Goal: Task Accomplishment & Management: Complete application form

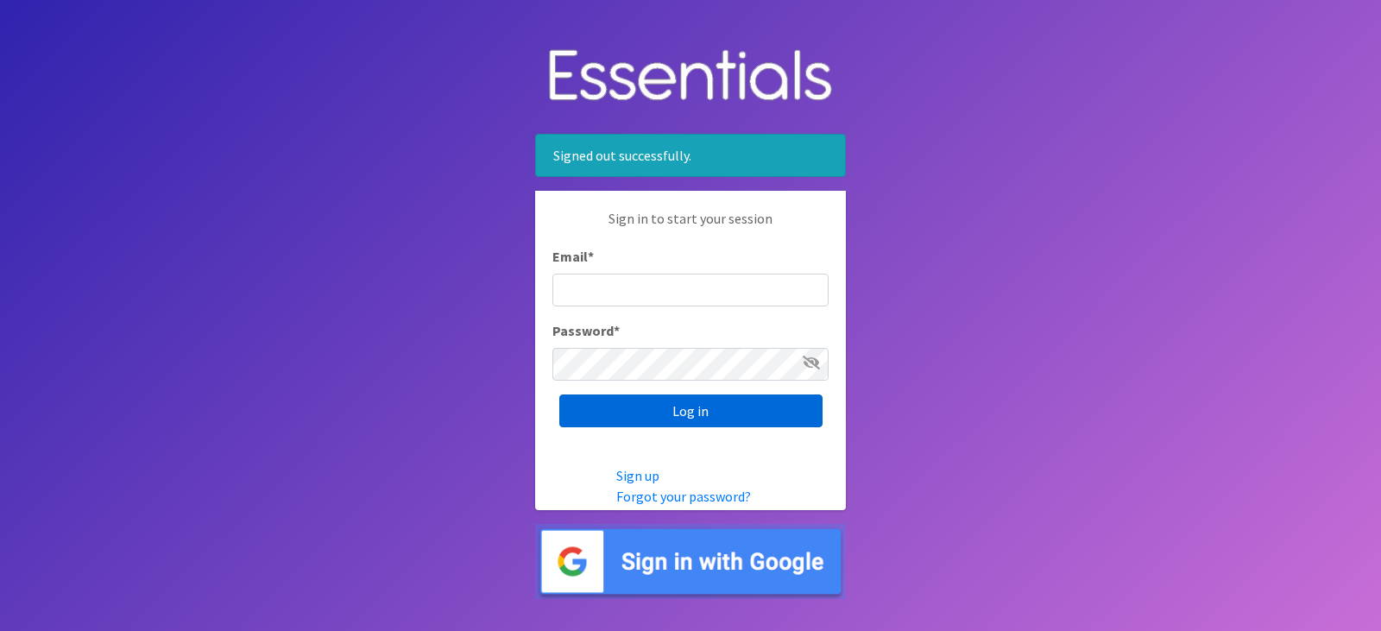
type input "[EMAIL_ADDRESS][DOMAIN_NAME]"
click at [707, 414] on input "Log in" at bounding box center [690, 410] width 263 height 33
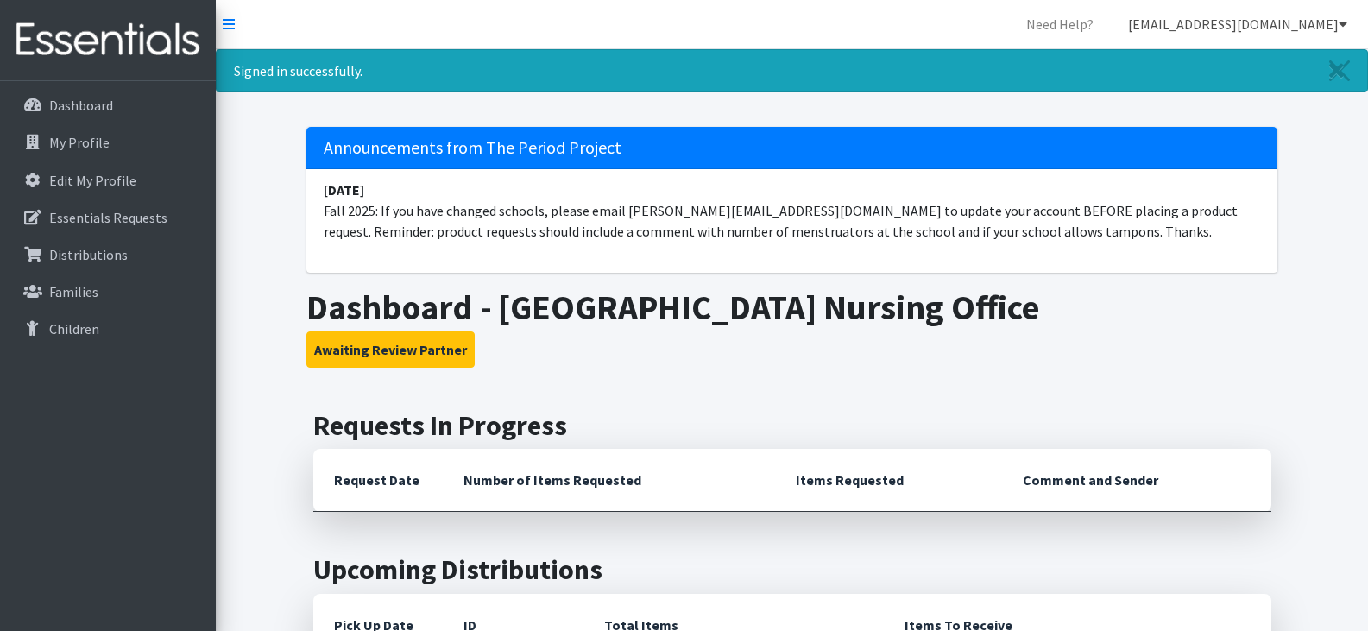
click at [1334, 26] on link "[EMAIL_ADDRESS][DOMAIN_NAME]" at bounding box center [1237, 24] width 247 height 35
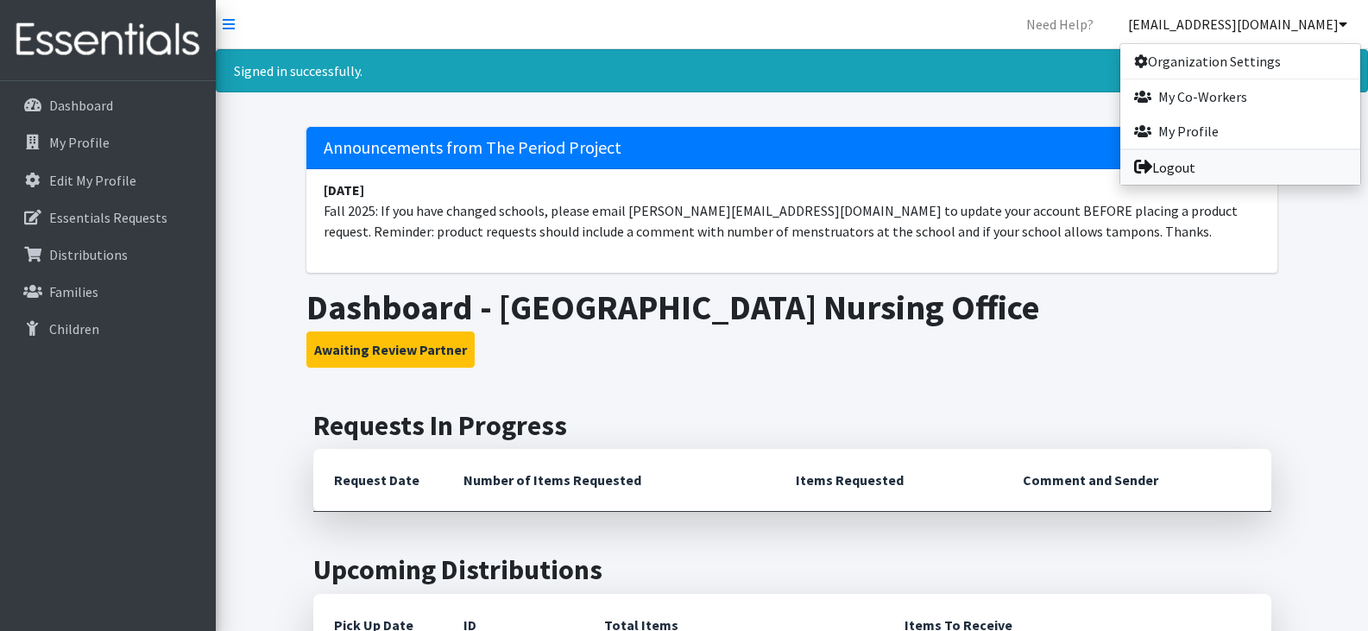
click at [1214, 174] on link "Logout" at bounding box center [1240, 167] width 240 height 35
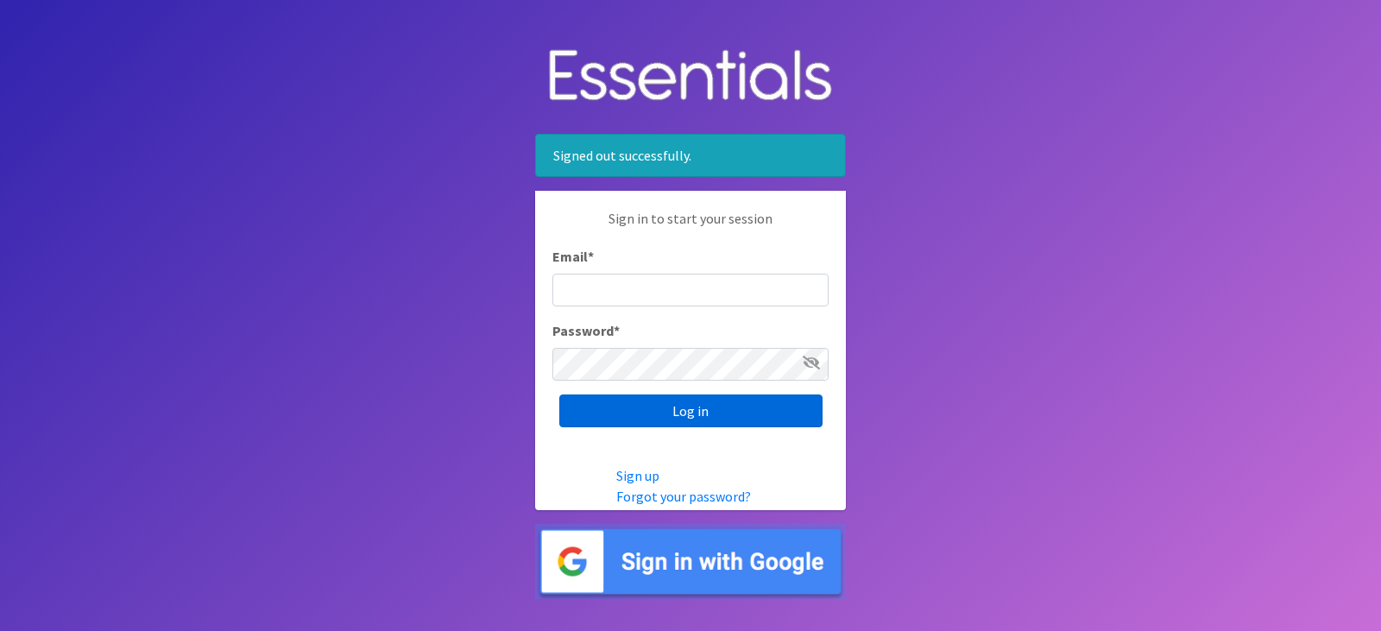
type input "[EMAIL_ADDRESS][DOMAIN_NAME]"
click at [655, 407] on input "Log in" at bounding box center [690, 410] width 263 height 33
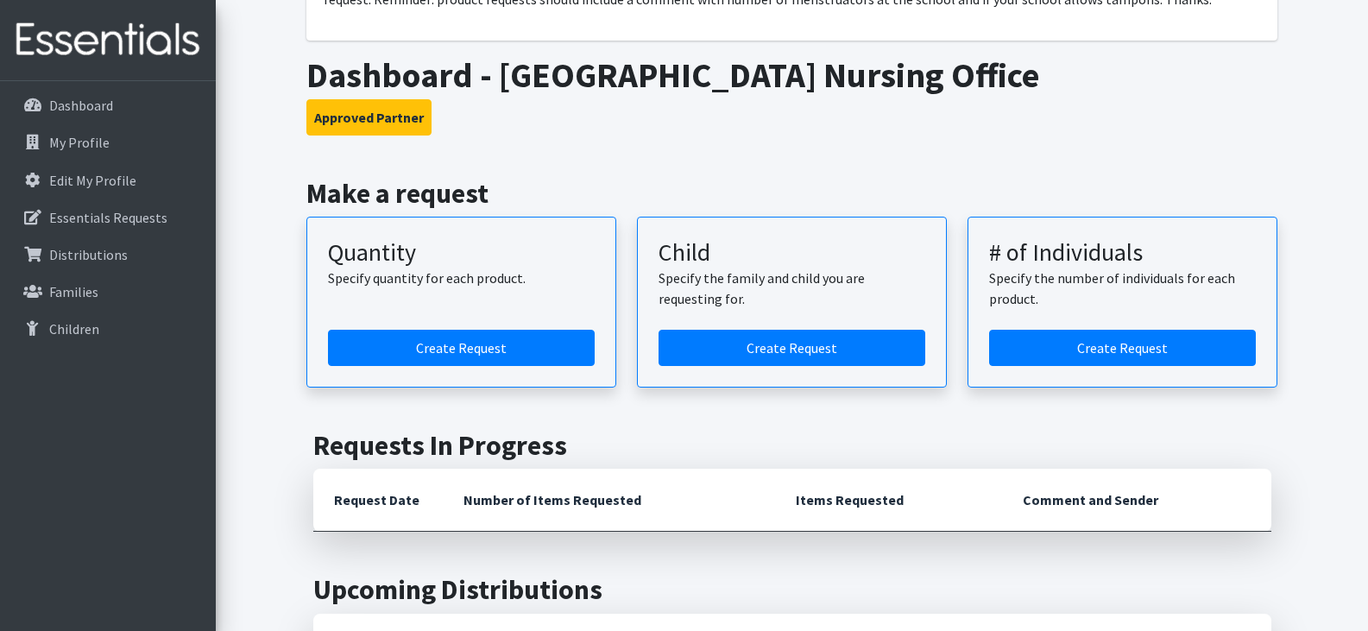
scroll to position [235, 0]
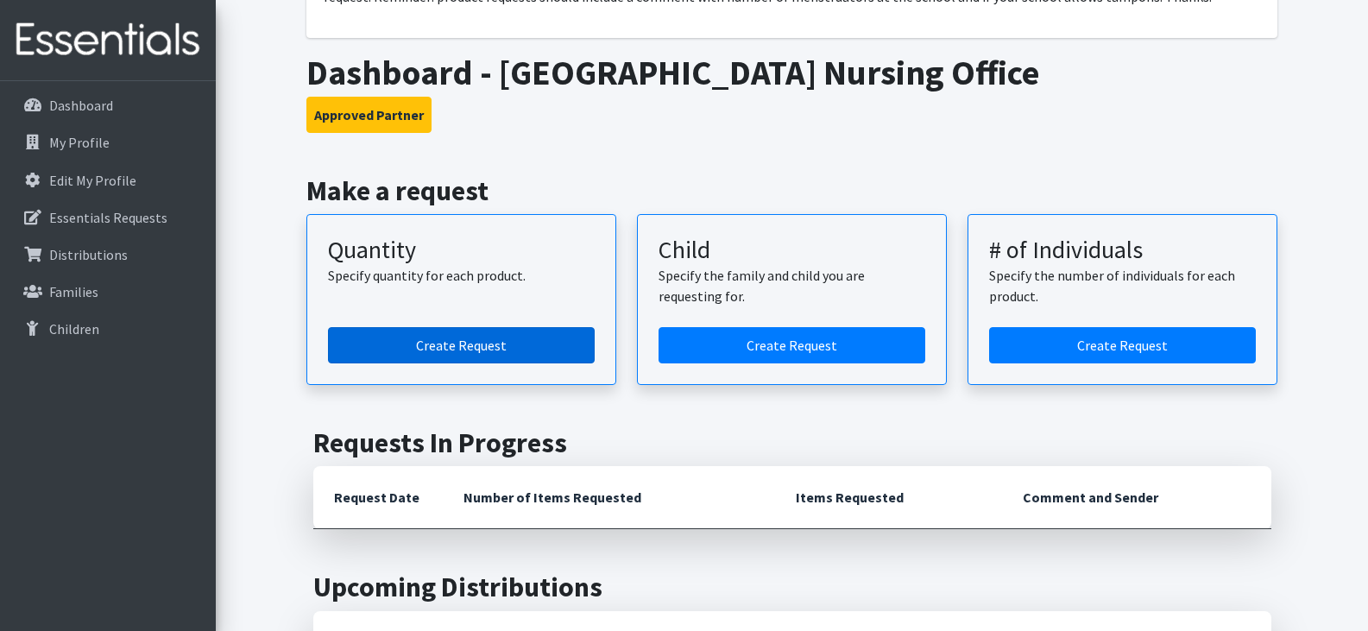
click at [495, 340] on link "Create Request" at bounding box center [461, 345] width 267 height 36
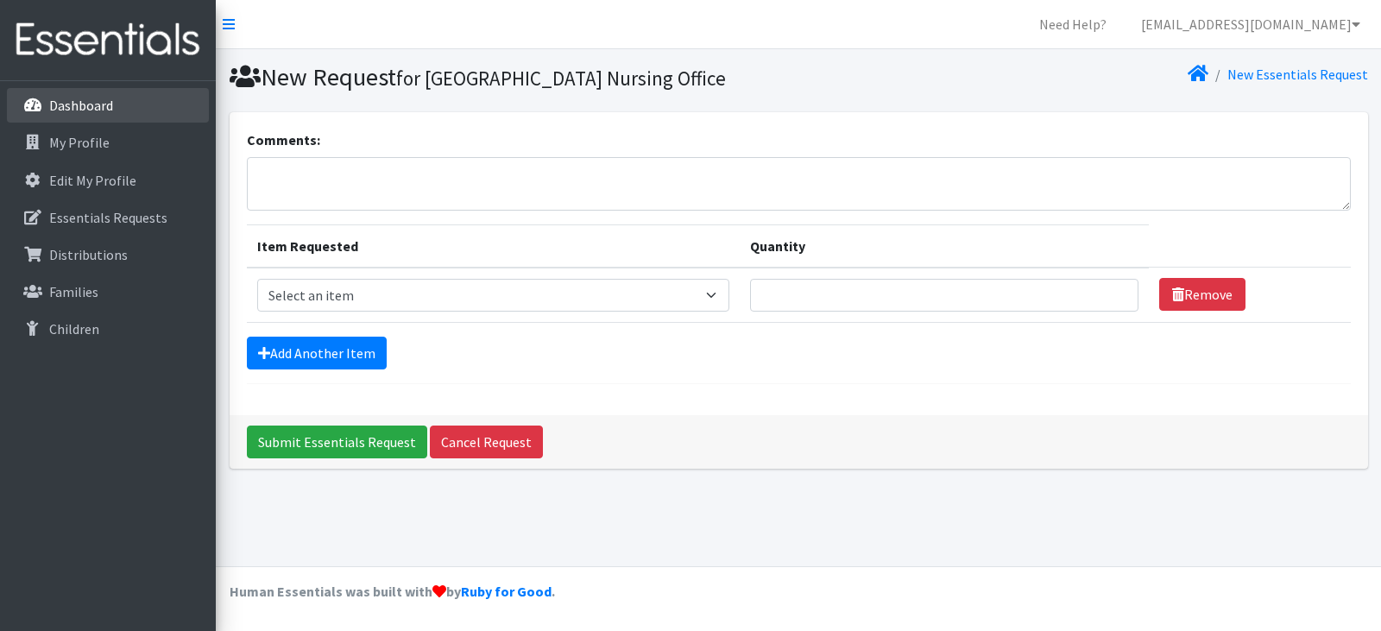
click at [94, 103] on p "Dashboard" at bounding box center [81, 105] width 64 height 17
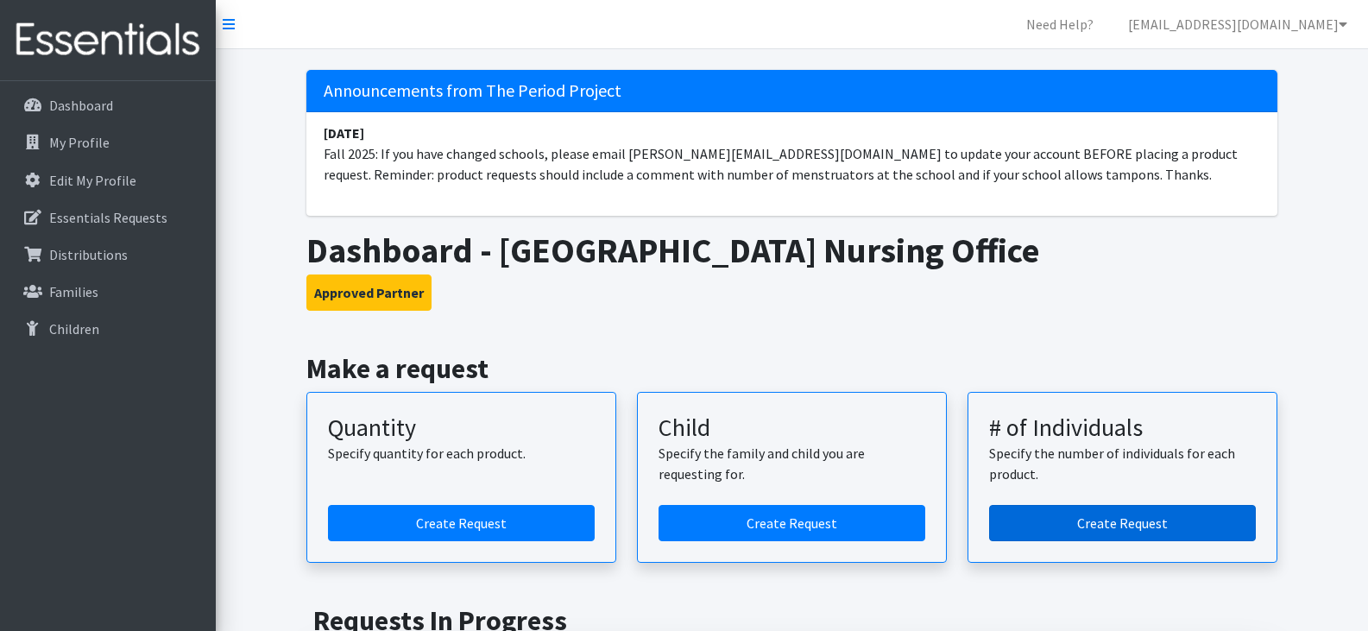
click at [1114, 523] on link "Create Request" at bounding box center [1122, 523] width 267 height 36
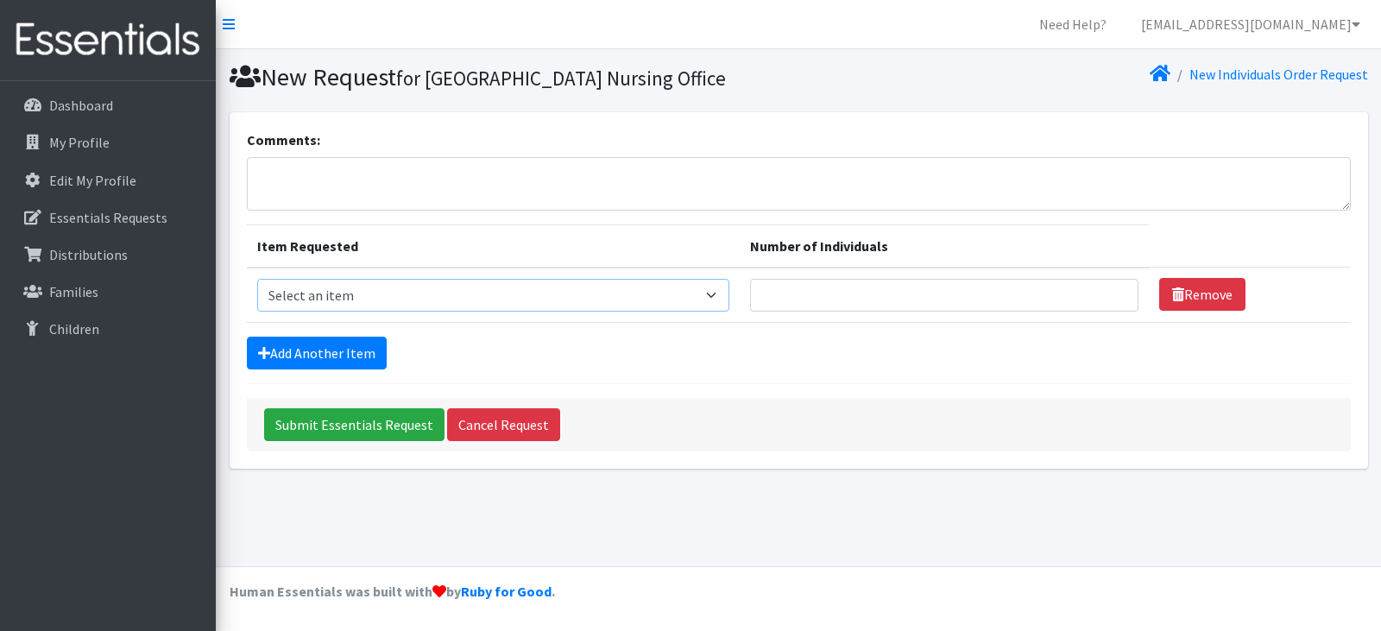
click at [717, 296] on select "Select an item (LOWCOUNTRY) DAY PADS (LOWCOUNTRY) LINERS (LOWCOUNTRY) OVERNIGHT…" at bounding box center [493, 295] width 473 height 33
select select "7757"
click at [257, 279] on select "Select an item (LOWCOUNTRY) DAY PADS (LOWCOUNTRY) LINERS (LOWCOUNTRY) OVERNIGHT…" at bounding box center [493, 295] width 473 height 33
click at [1028, 298] on input "Number of Individuals" at bounding box center [944, 295] width 388 height 33
type input "657"
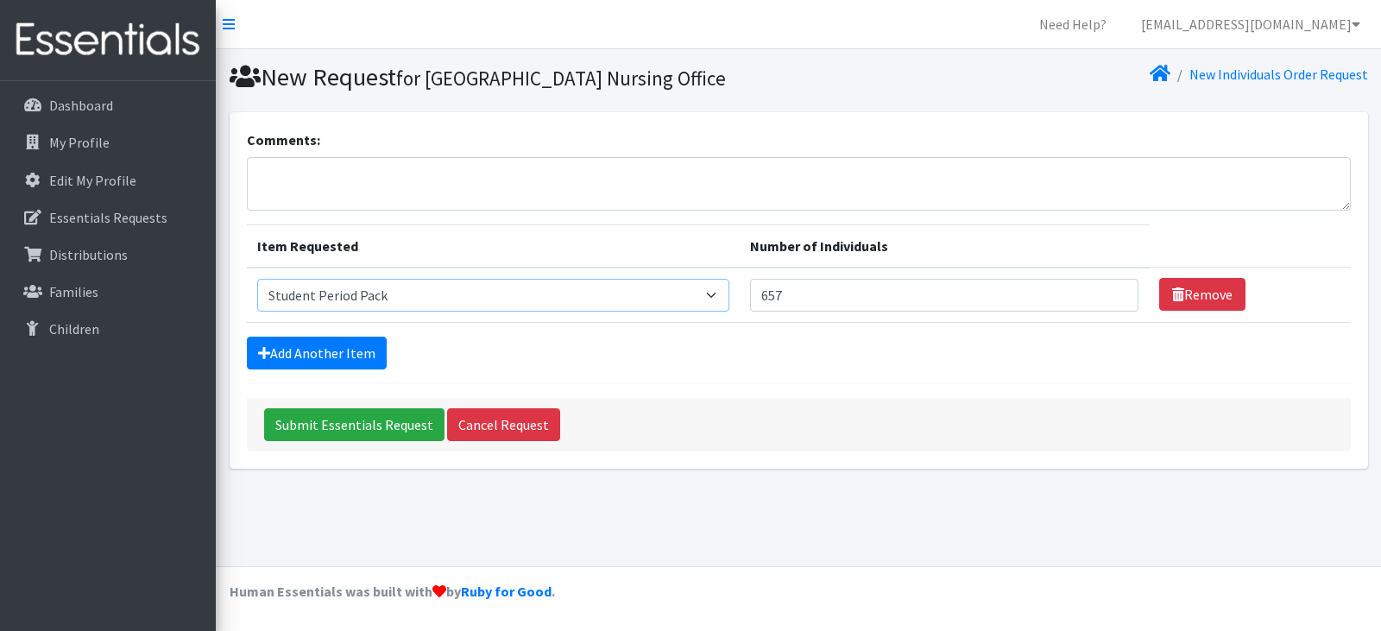
click at [719, 291] on select "Select an item (LOWCOUNTRY) DAY PADS (LOWCOUNTRY) LINERS (LOWCOUNTRY) OVERNIGHT…" at bounding box center [493, 295] width 473 height 33
click at [312, 177] on textarea "Comments:" at bounding box center [799, 184] width 1104 height 54
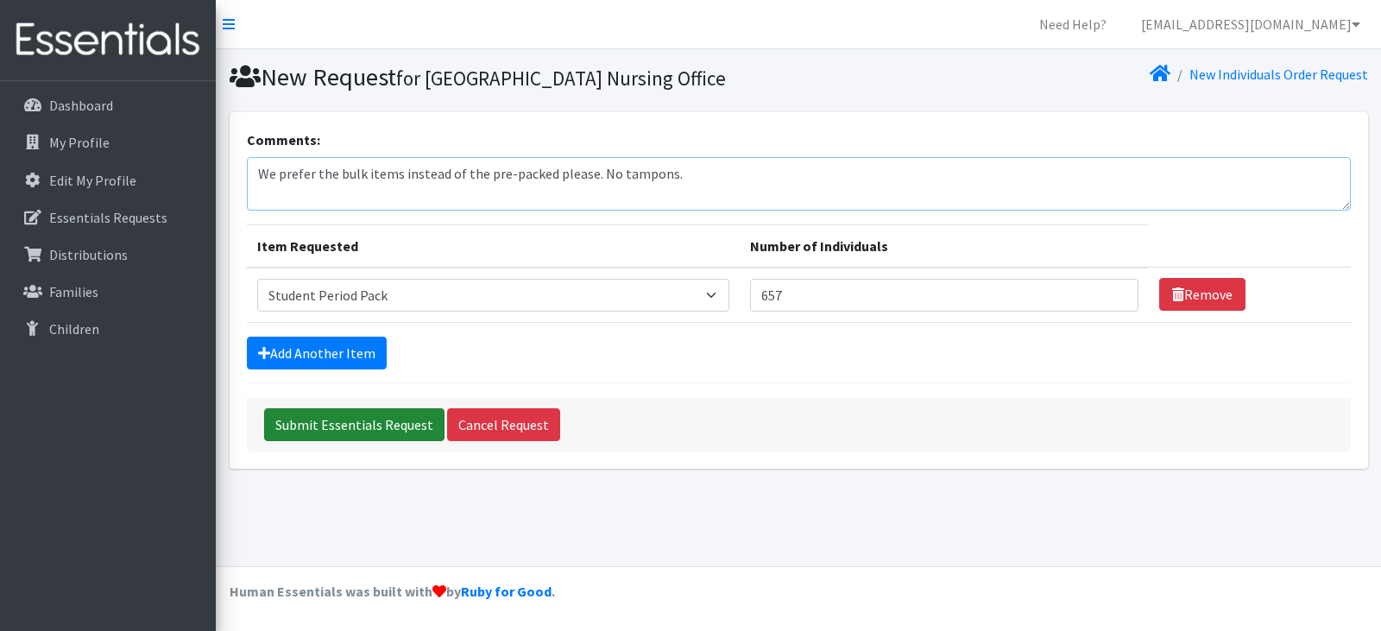
type textarea "We prefer the bulk items instead of the pre-packed please. No tampons."
click at [355, 422] on input "Submit Essentials Request" at bounding box center [354, 424] width 180 height 33
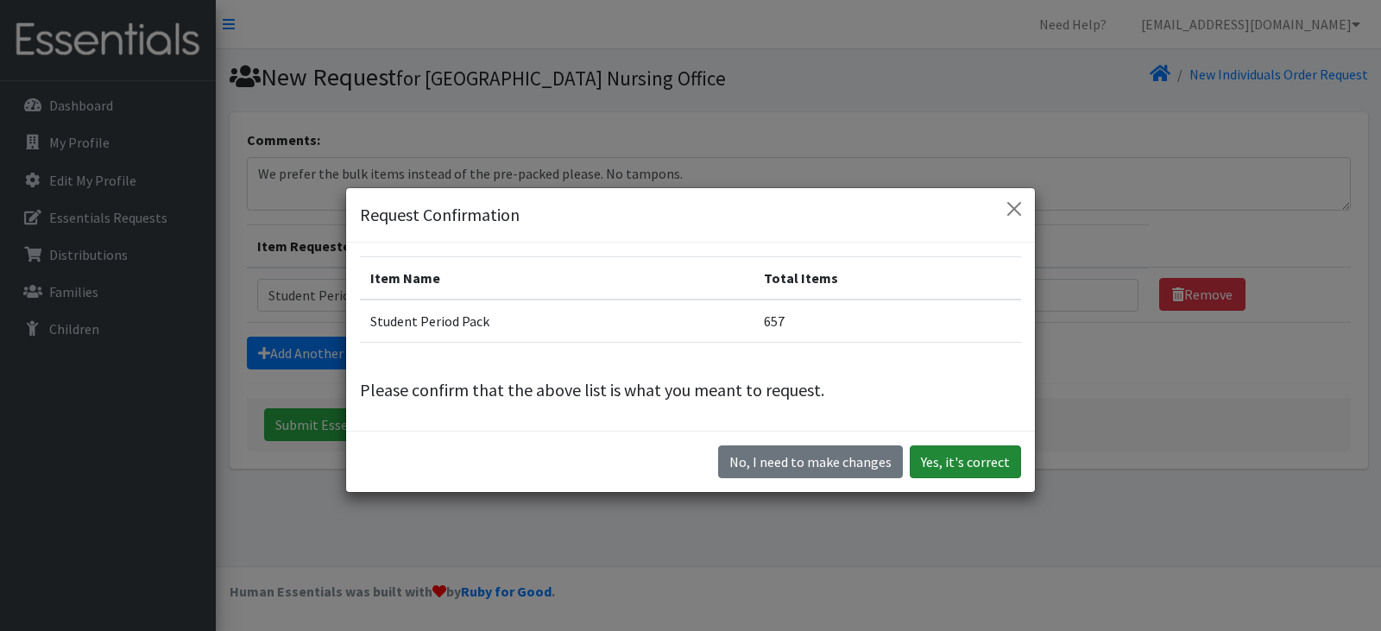
click at [942, 459] on button "Yes, it's correct" at bounding box center [965, 461] width 111 height 33
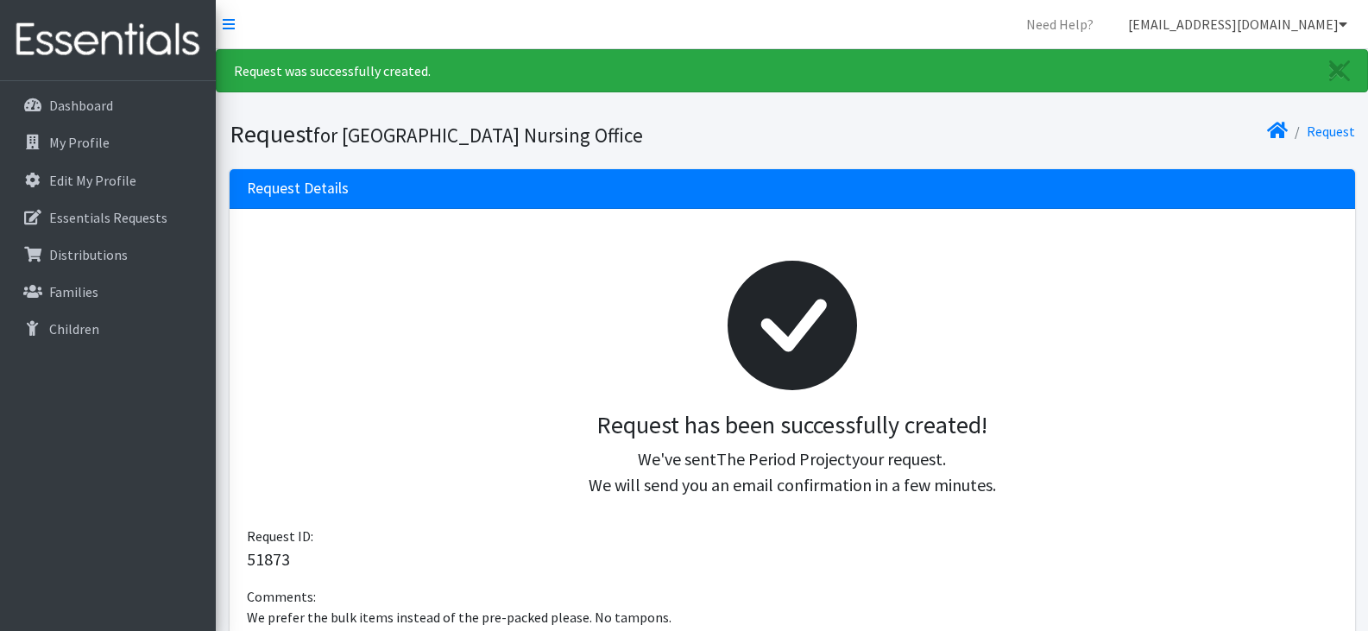
click at [1190, 22] on link "[EMAIL_ADDRESS][DOMAIN_NAME]" at bounding box center [1237, 24] width 247 height 35
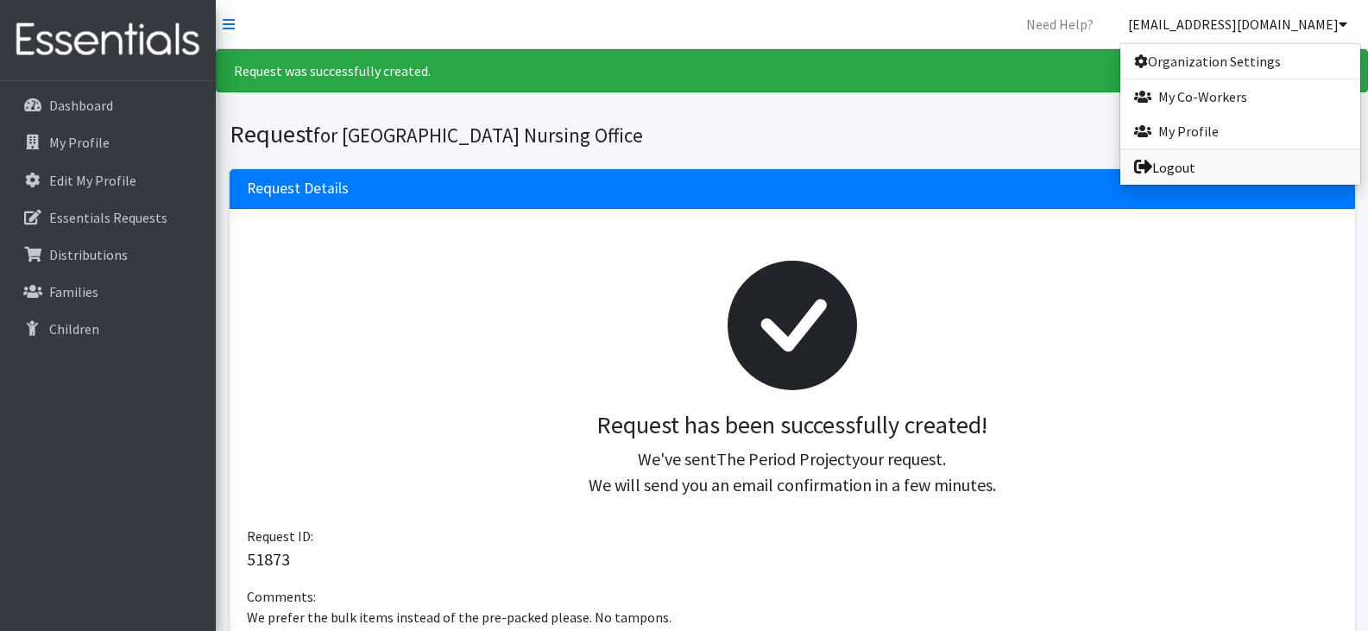
click at [1179, 161] on link "Logout" at bounding box center [1240, 167] width 240 height 35
